Goal: Transaction & Acquisition: Purchase product/service

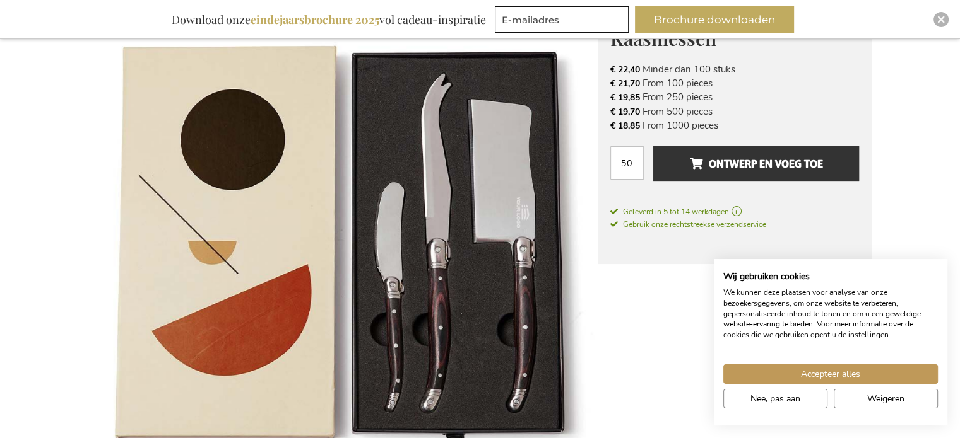
scroll to position [228, 0]
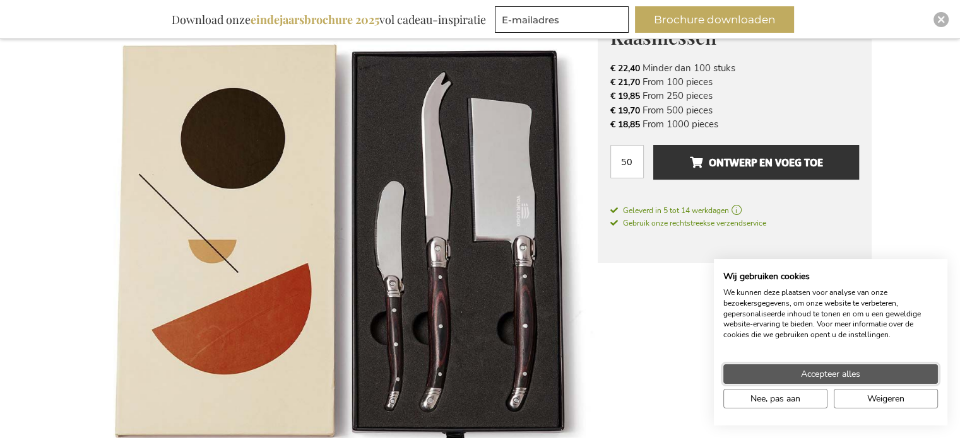
click at [804, 376] on span "Accepteer alles" at bounding box center [830, 374] width 59 height 13
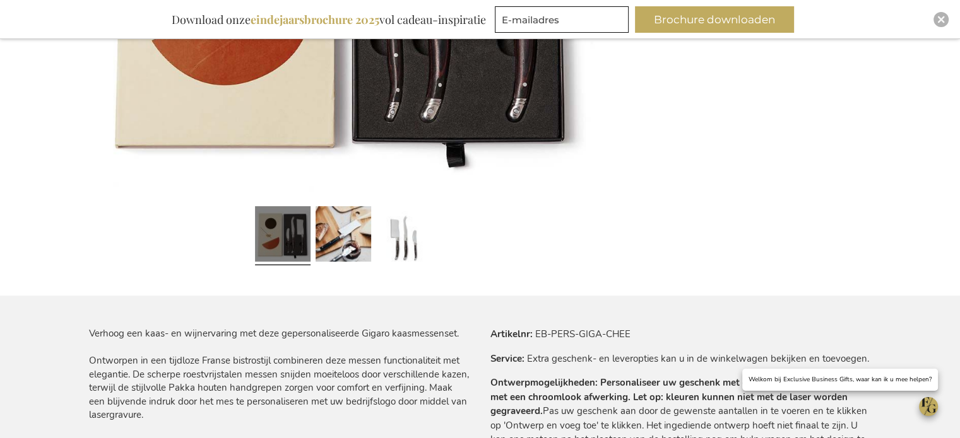
scroll to position [544, 0]
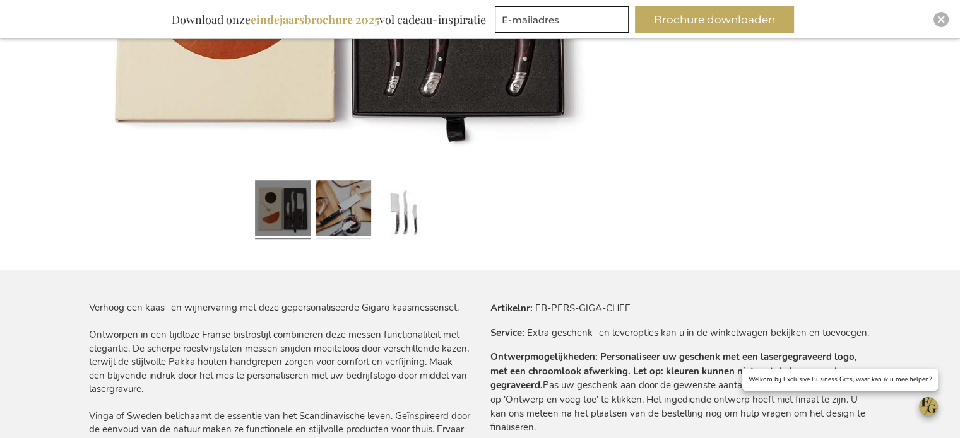
click at [326, 204] on link at bounding box center [343, 210] width 56 height 69
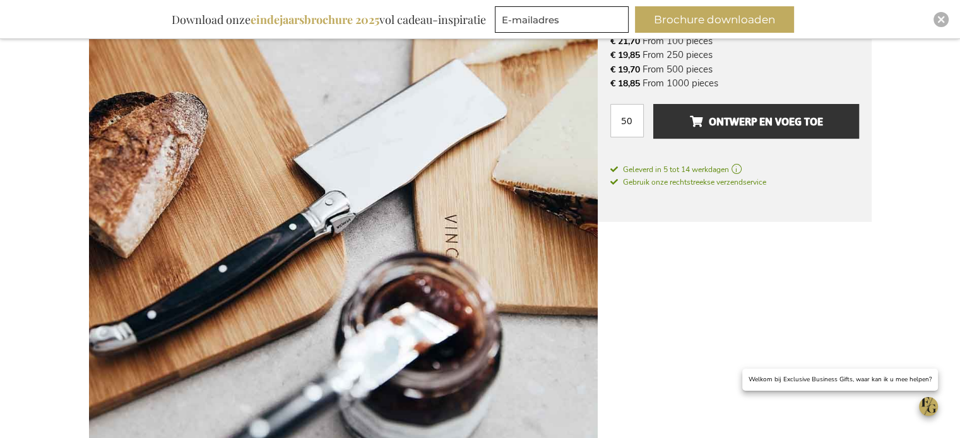
scroll to position [165, 0]
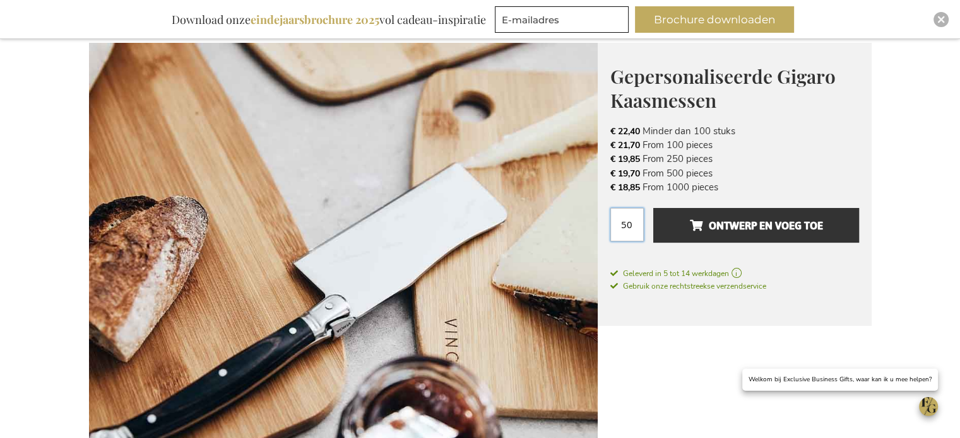
click at [625, 223] on input "50" at bounding box center [626, 224] width 33 height 33
type input "1"
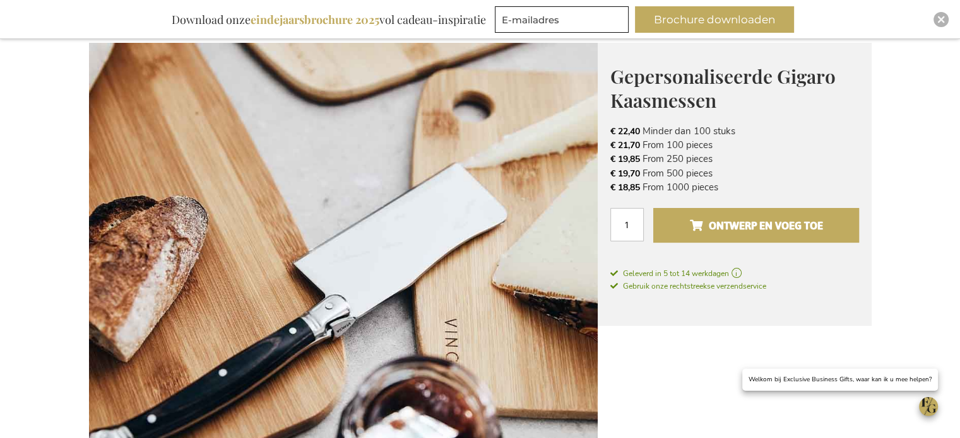
click at [773, 223] on span "Ontwerp en voeg toe" at bounding box center [755, 226] width 133 height 20
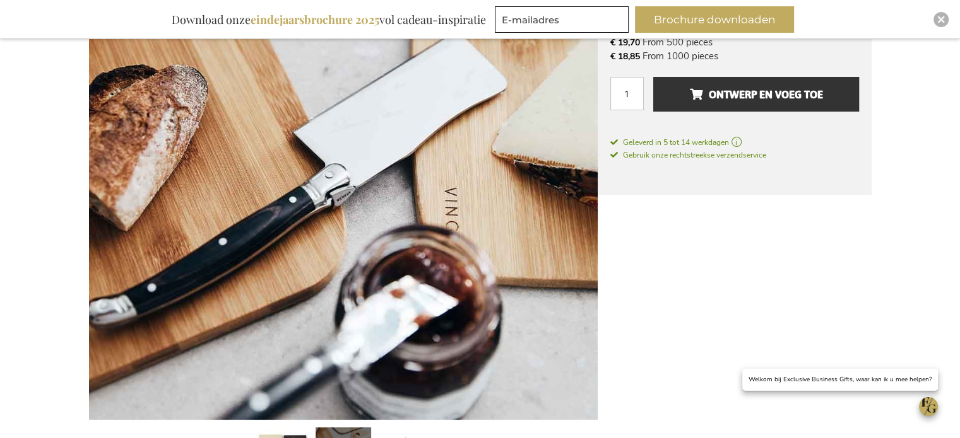
scroll to position [355, 0]
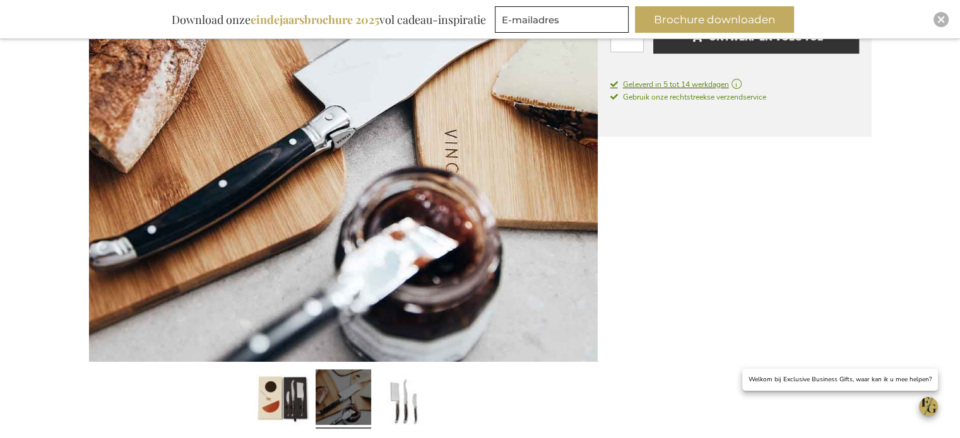
click at [739, 82] on span "Geleverd in 5 tot 14 werkdagen" at bounding box center [734, 84] width 249 height 11
click at [696, 81] on span "Geleverd in 5 tot 14 werkdagen" at bounding box center [734, 84] width 249 height 11
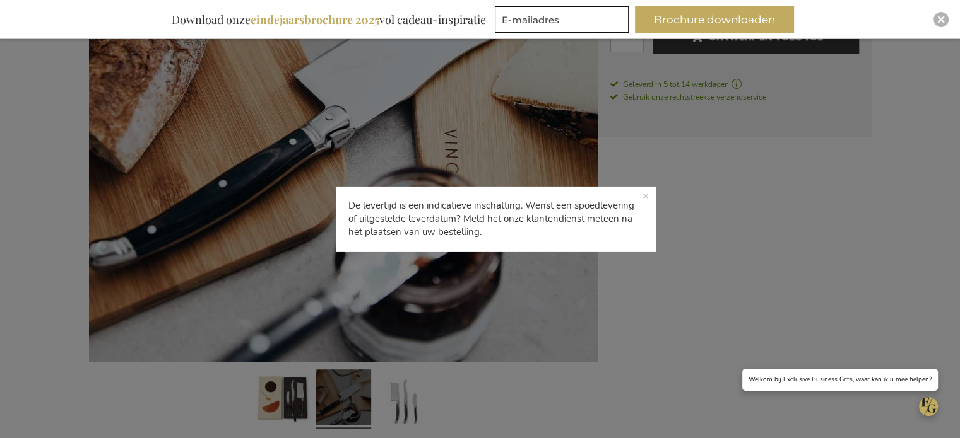
click at [653, 194] on p "De levertijd is een indicatieve inschatting. Wenst een spoedlevering of uitgest…" at bounding box center [495, 219] width 319 height 66
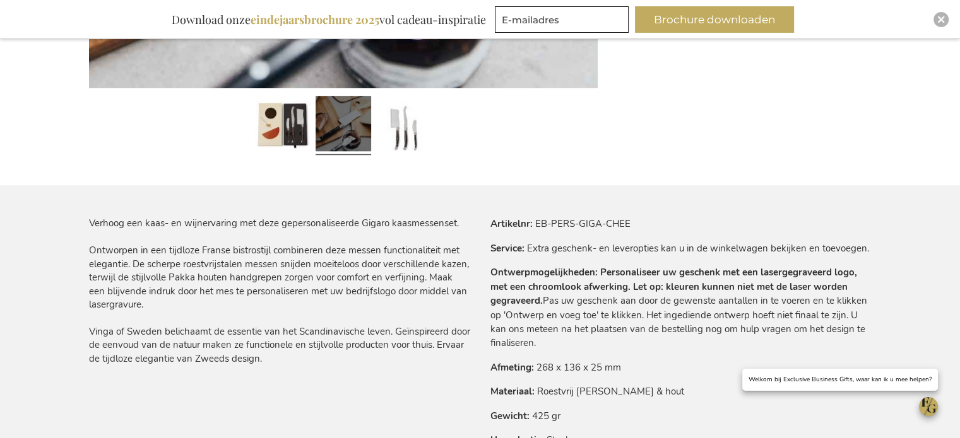
scroll to position [607, 0]
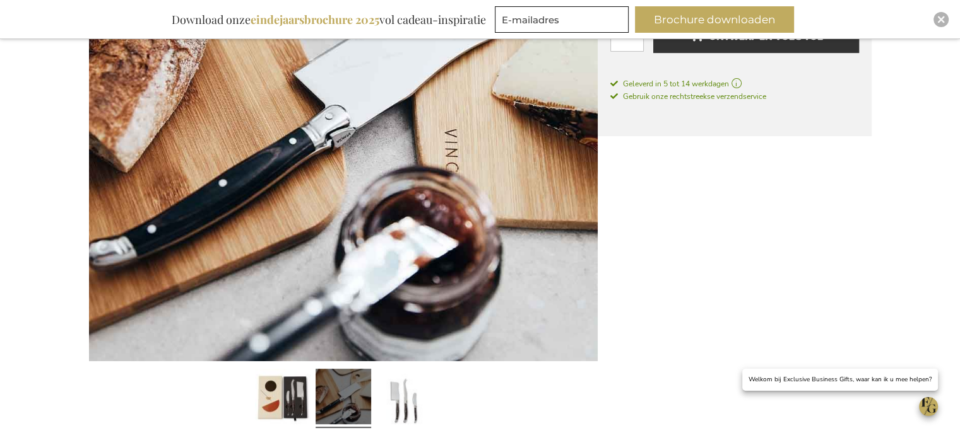
scroll to position [355, 0]
